Goal: Find specific page/section: Find specific page/section

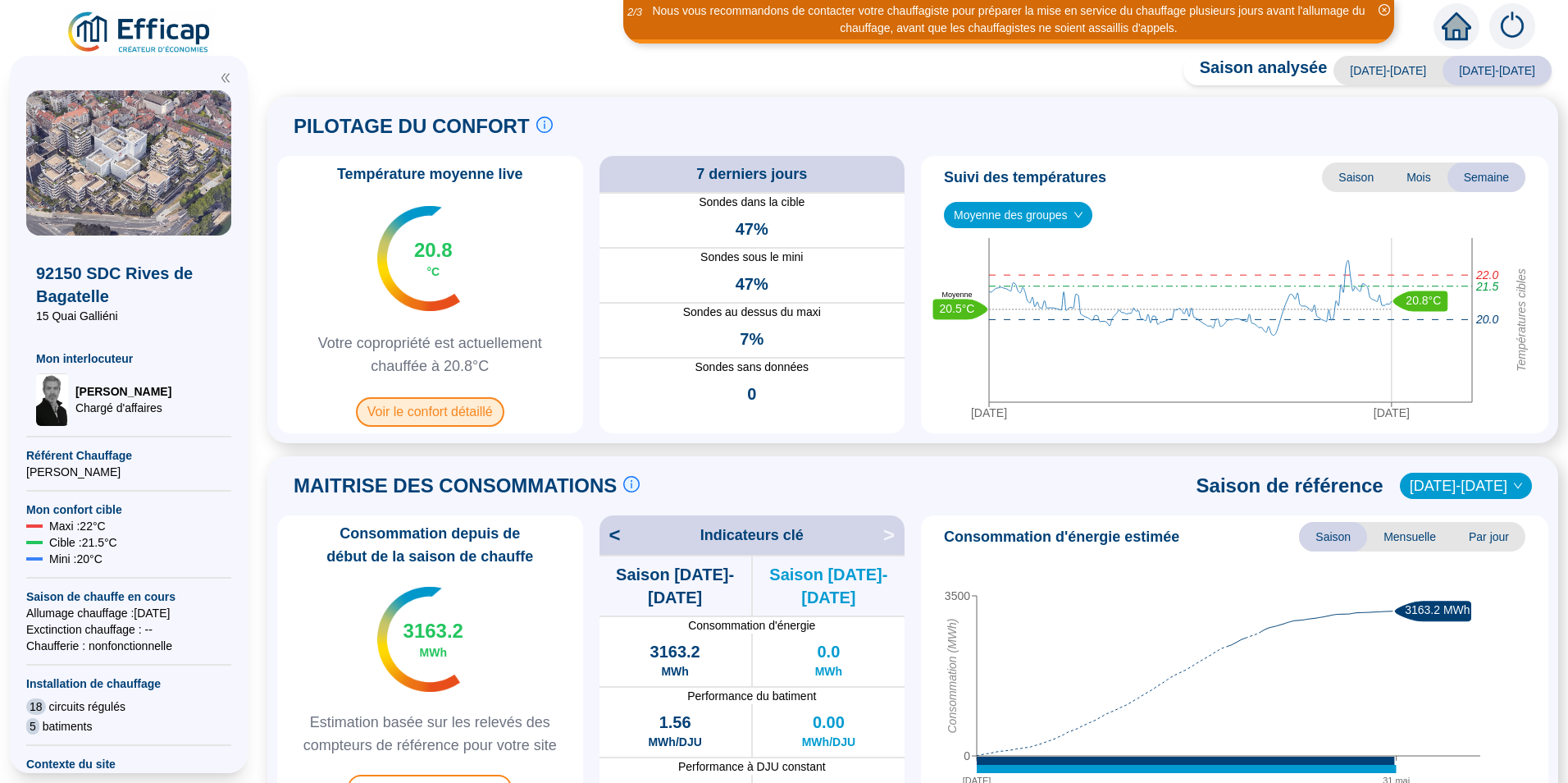
click at [389, 408] on span "Voir le confort détaillé" at bounding box center [429, 412] width 148 height 30
click at [482, 402] on span "Voir le confort détaillé" at bounding box center [429, 412] width 148 height 30
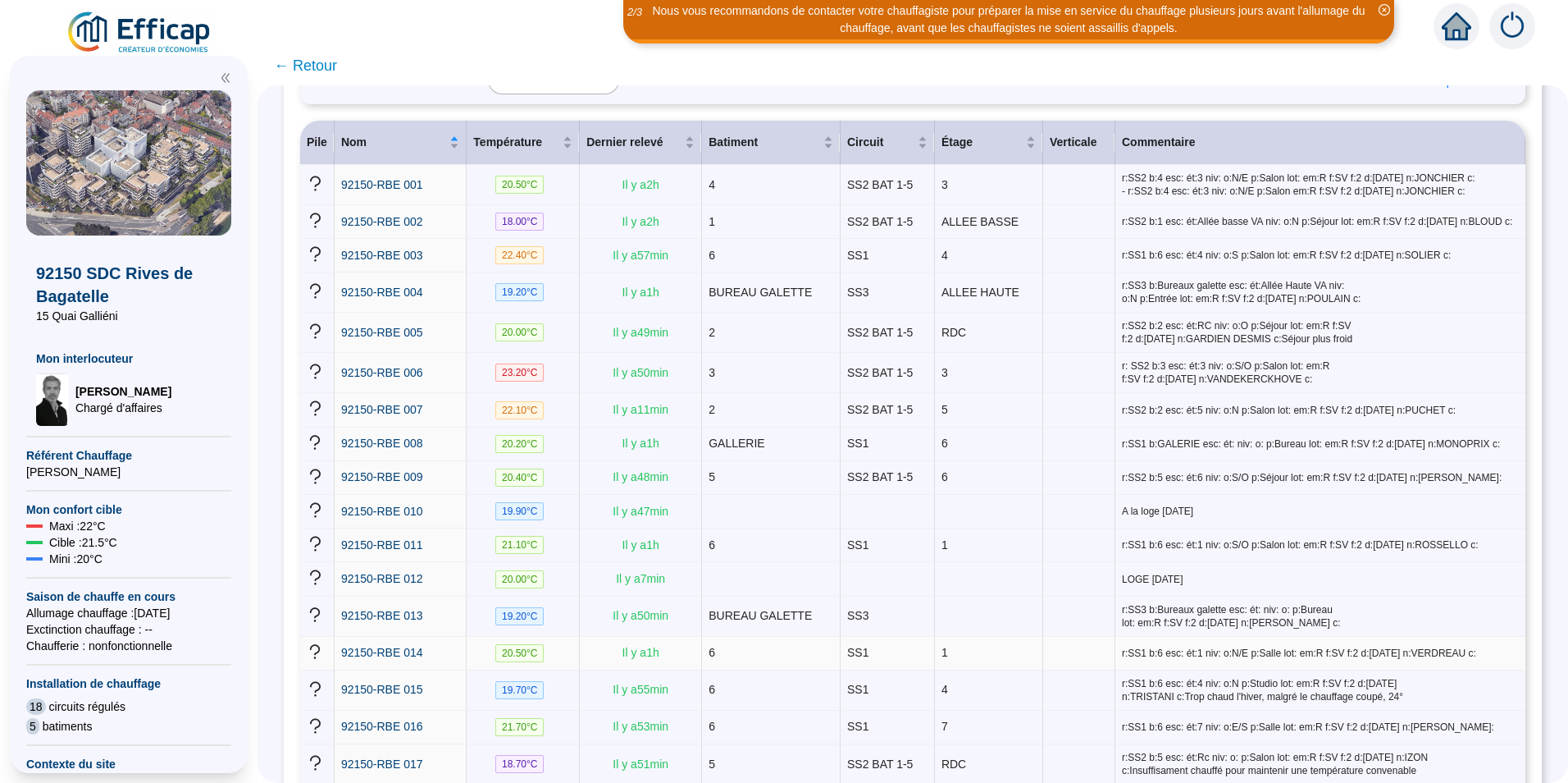
scroll to position [410, 0]
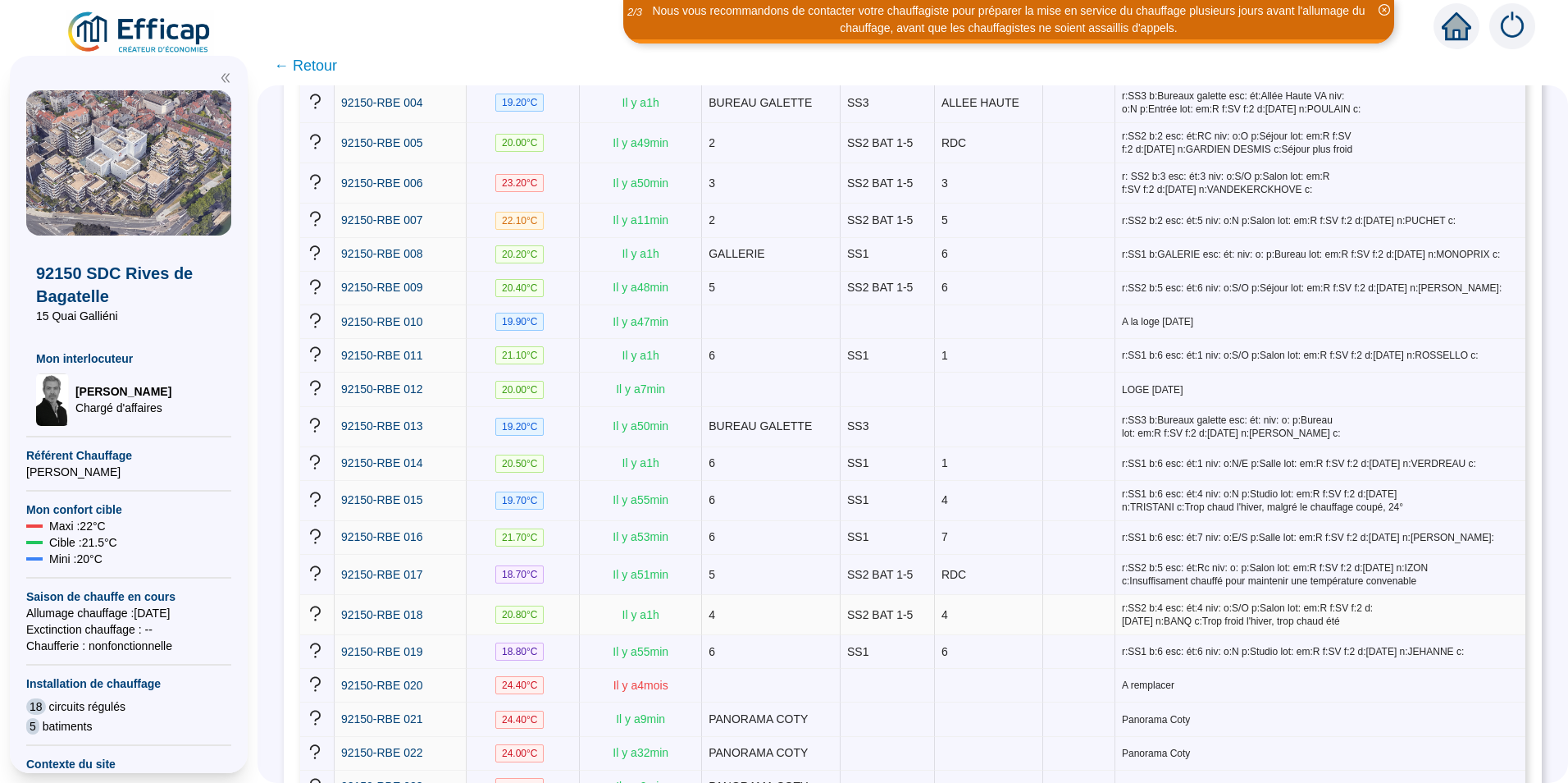
click at [487, 598] on td "20.80 °C" at bounding box center [524, 615] width 113 height 40
